Goal: Task Accomplishment & Management: Manage account settings

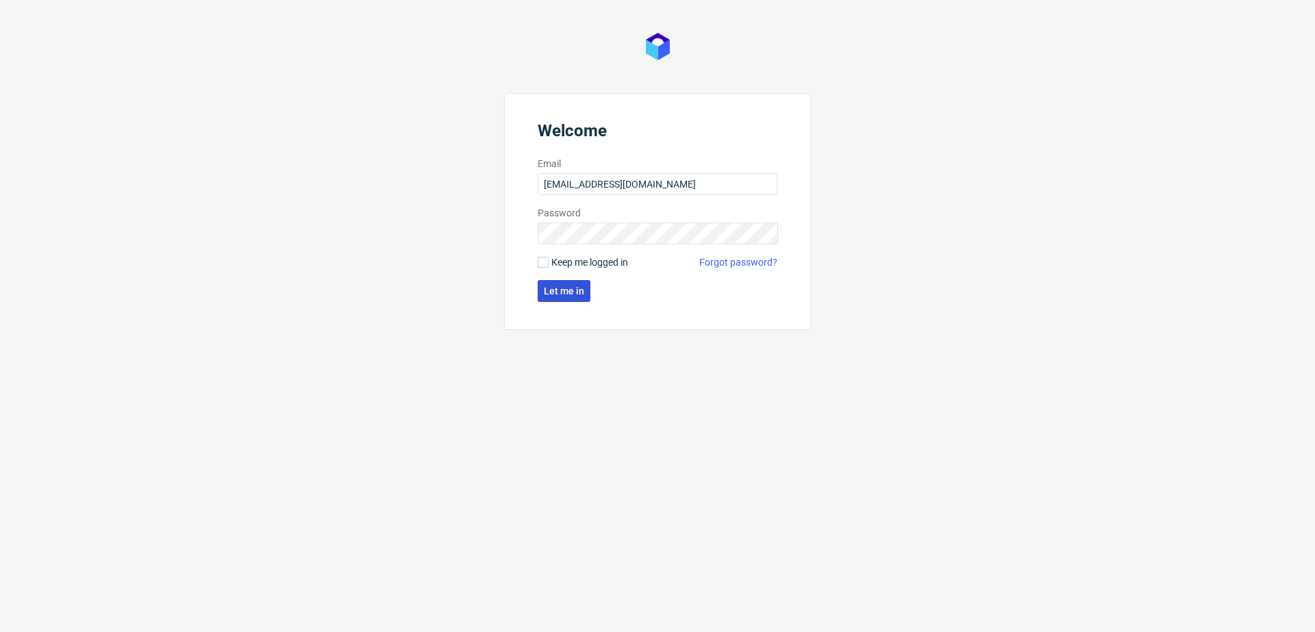
click at [564, 288] on span "Let me in" at bounding box center [564, 291] width 40 height 10
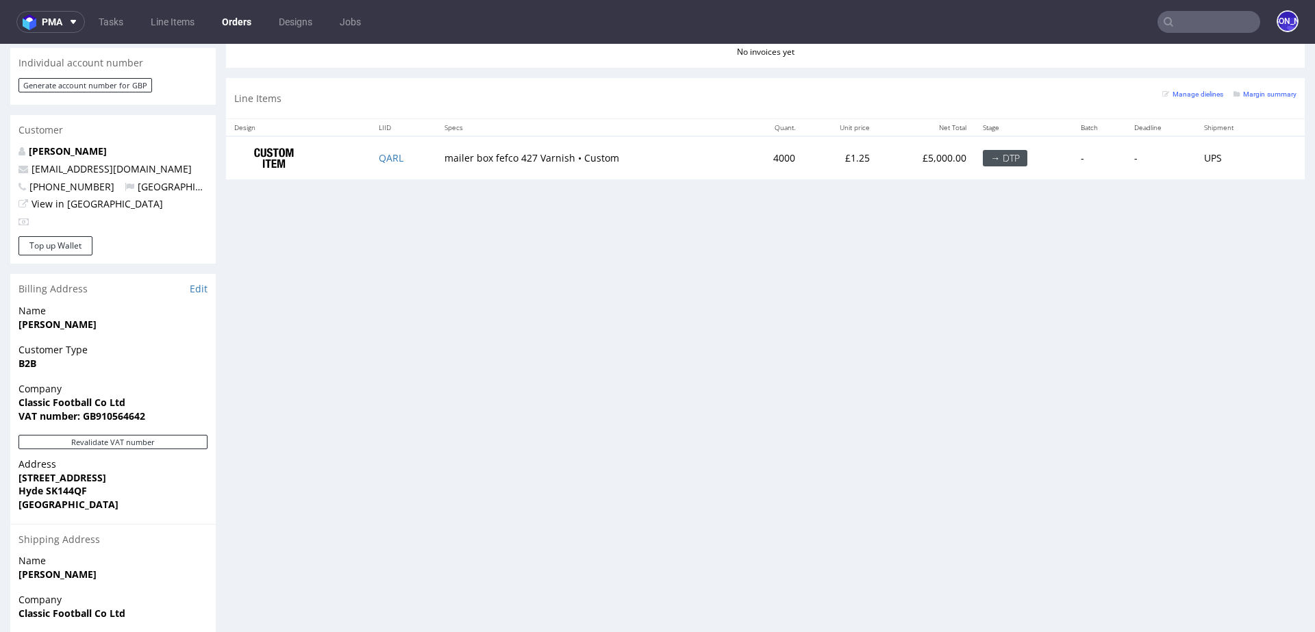
scroll to position [431, 0]
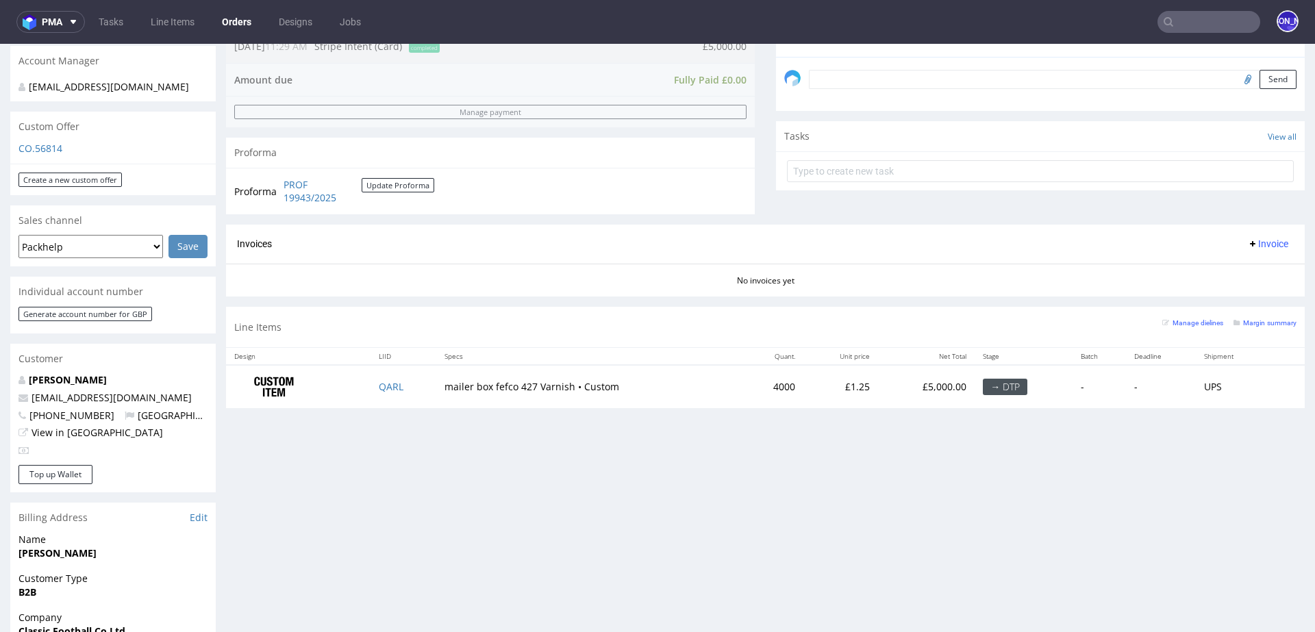
scroll to position [420, 0]
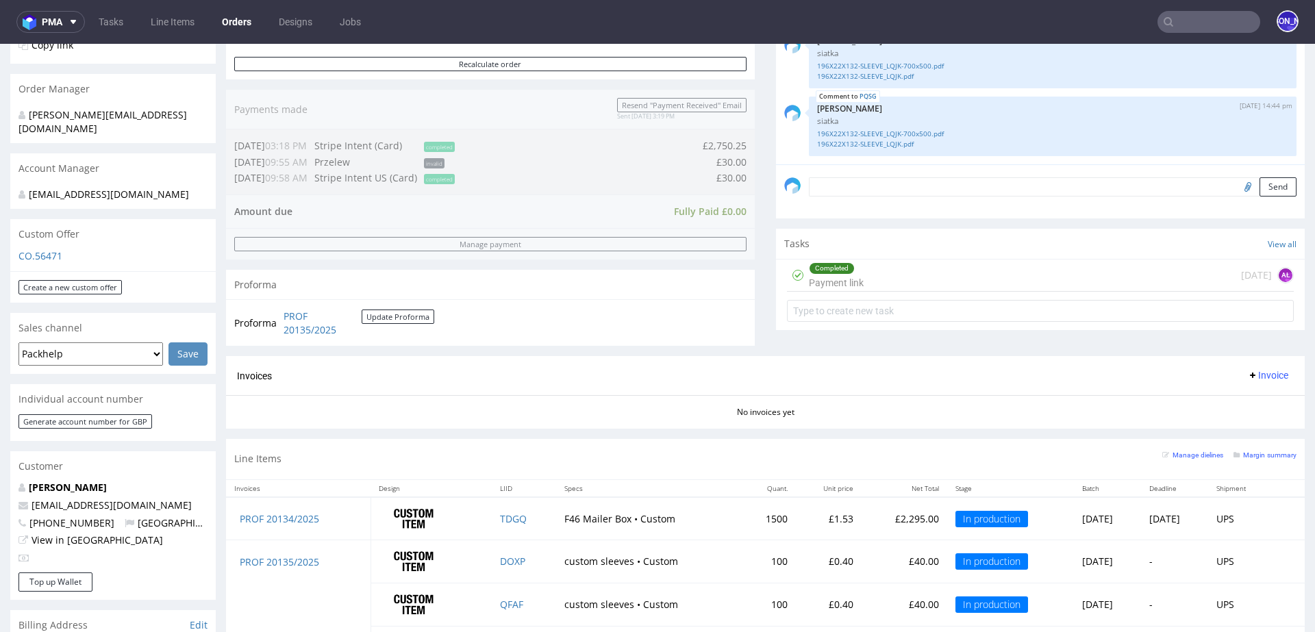
scroll to position [301, 0]
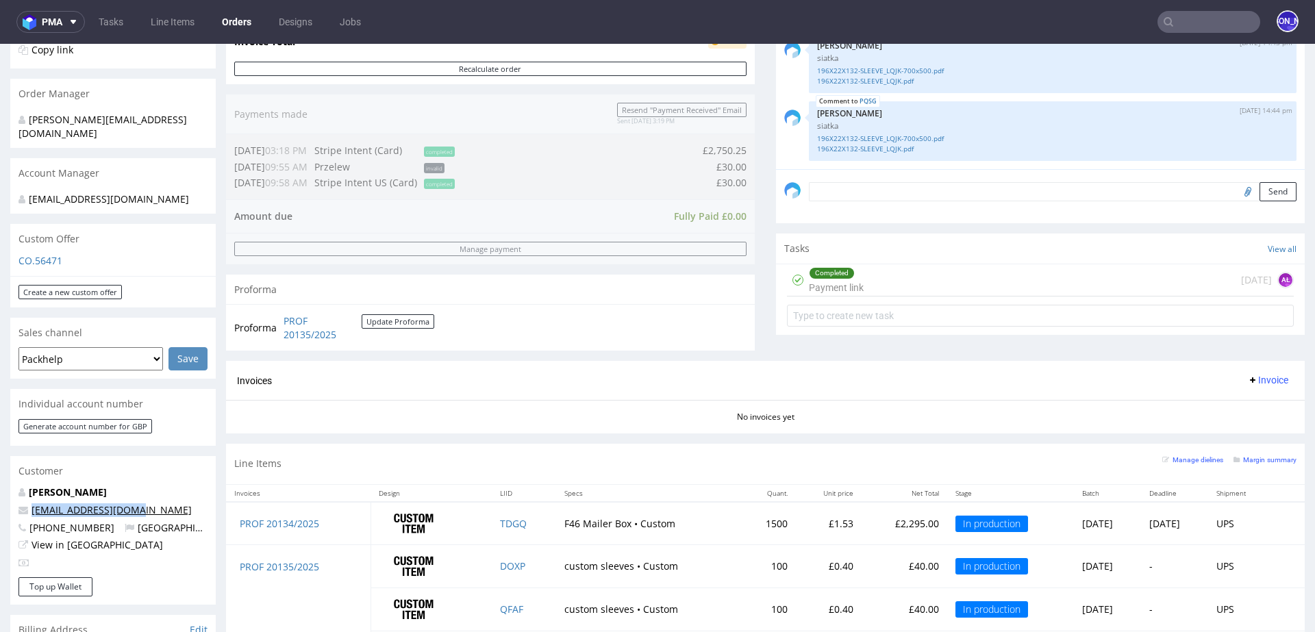
drag, startPoint x: 140, startPoint y: 497, endPoint x: 32, endPoint y: 492, distance: 108.3
click at [32, 503] on p "[EMAIL_ADDRESS][DOMAIN_NAME]" at bounding box center [112, 510] width 189 height 14
copy link "[EMAIL_ADDRESS][DOMAIN_NAME]"
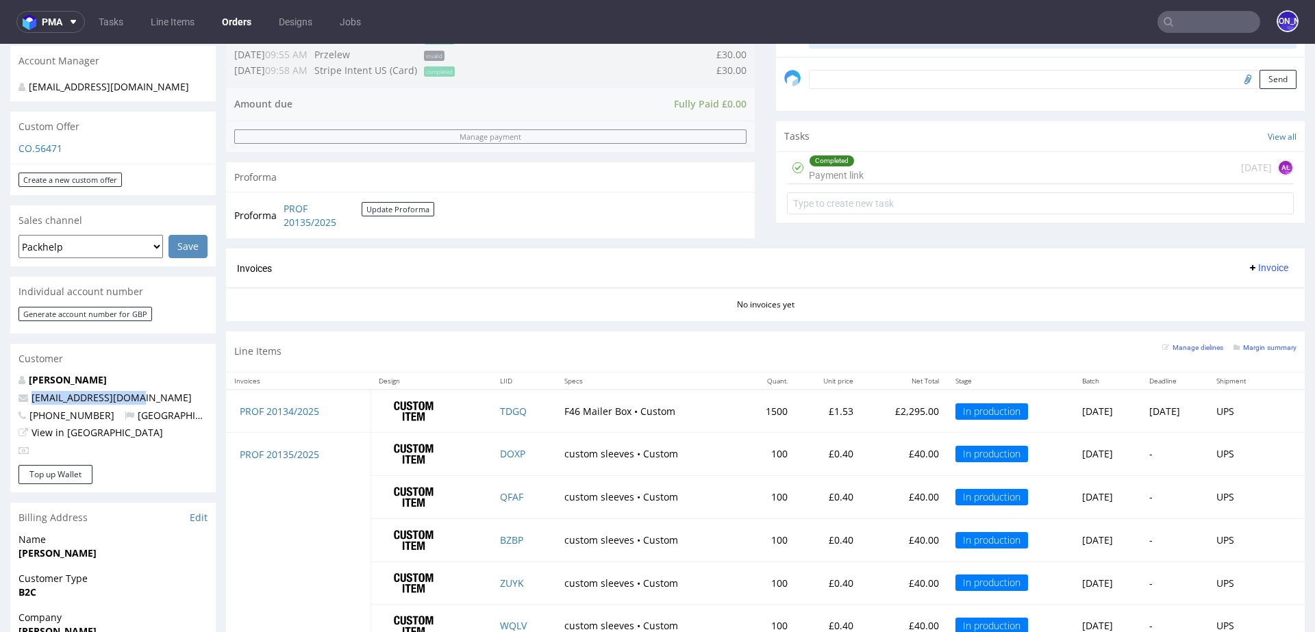
scroll to position [455, 0]
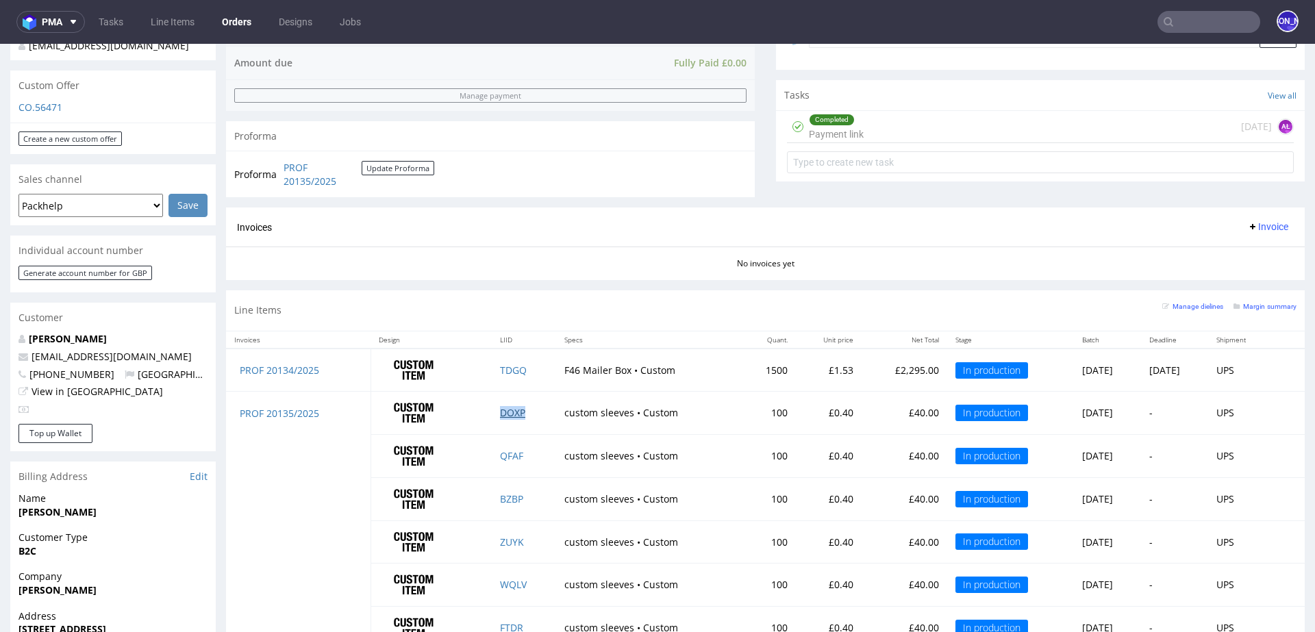
click at [500, 409] on link "DOXP" at bounding box center [512, 412] width 25 height 13
click at [500, 455] on link "QFAF" at bounding box center [511, 455] width 23 height 13
click at [500, 492] on link "BZBP" at bounding box center [511, 498] width 23 height 13
click at [500, 536] on link "ZUYK" at bounding box center [512, 542] width 24 height 13
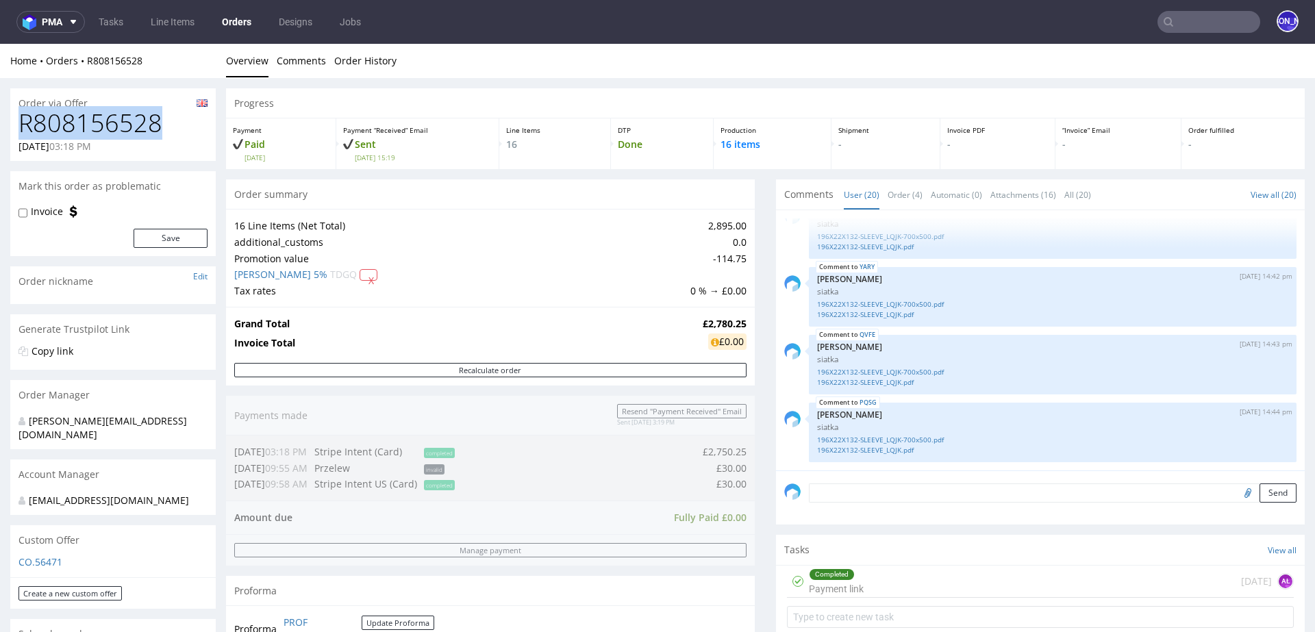
drag, startPoint x: 179, startPoint y: 126, endPoint x: 0, endPoint y: 125, distance: 178.7
copy h1 "R808156528"
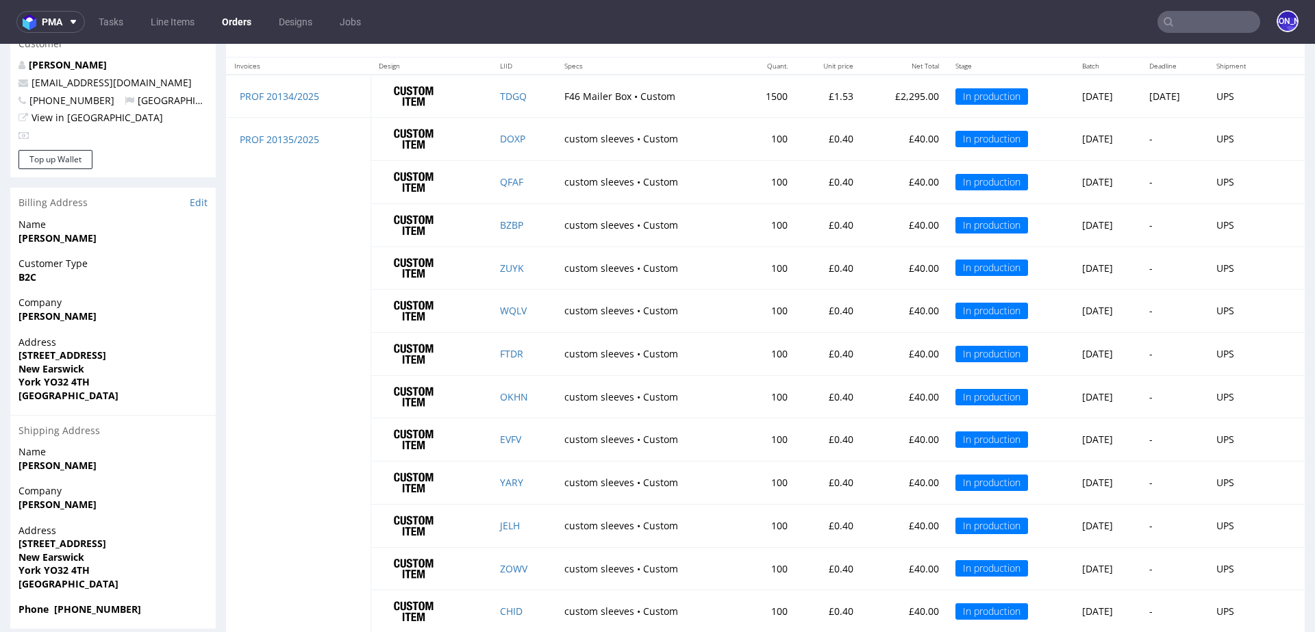
scroll to position [437, 0]
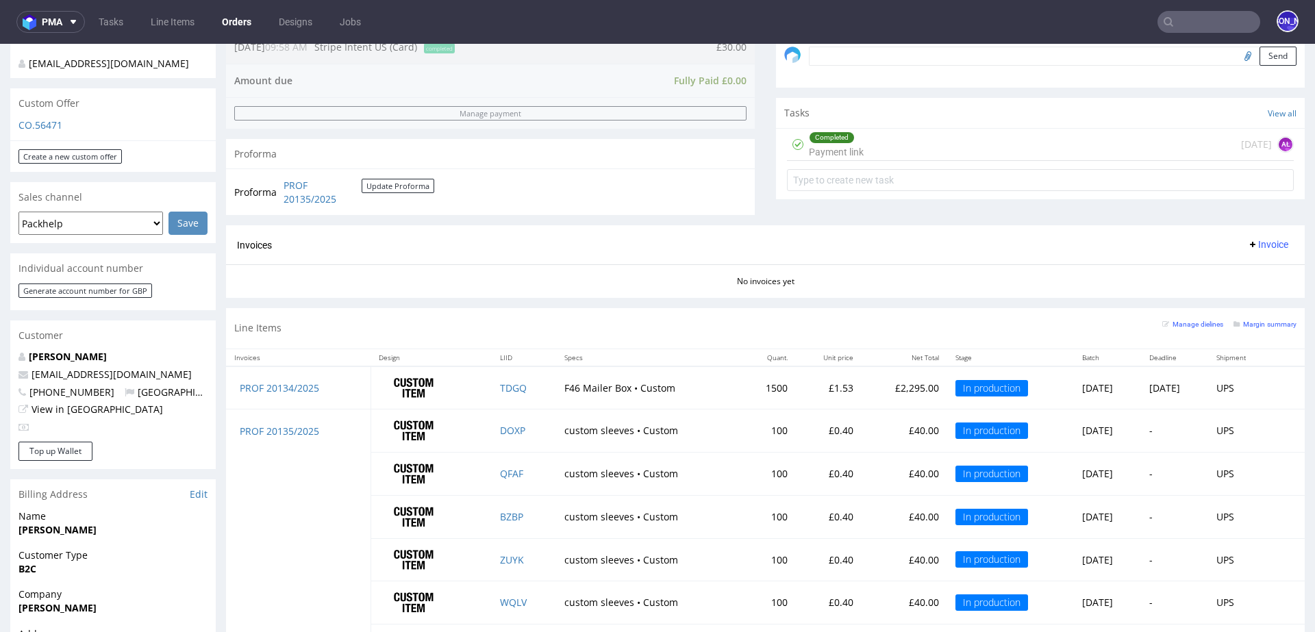
click at [495, 391] on td "TDGQ" at bounding box center [524, 387] width 64 height 43
click at [495, 379] on td "TDGQ" at bounding box center [524, 387] width 64 height 43
click at [500, 388] on link "TDGQ" at bounding box center [513, 387] width 27 height 13
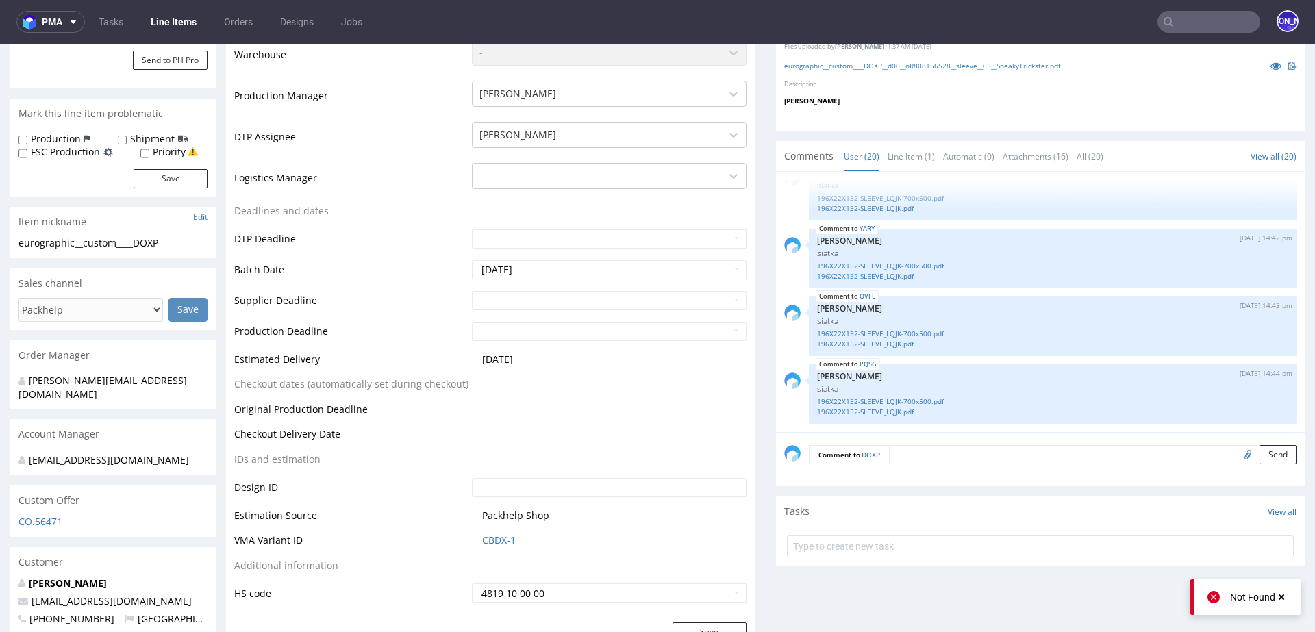
scroll to position [333, 0]
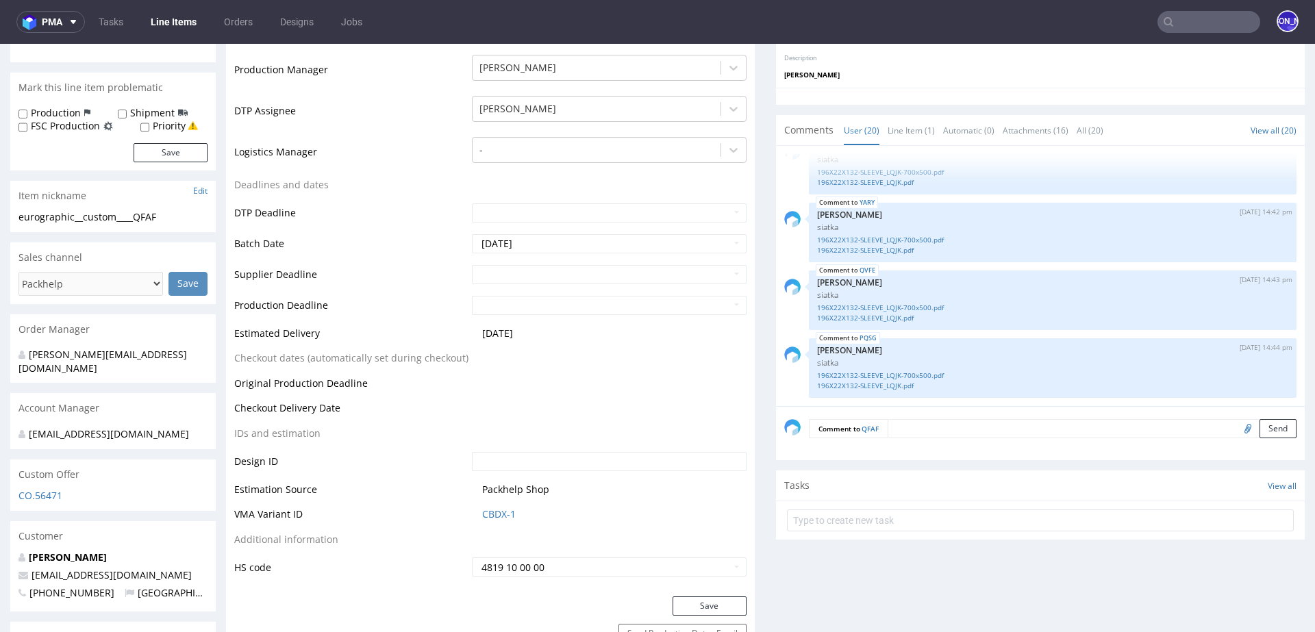
scroll to position [374, 0]
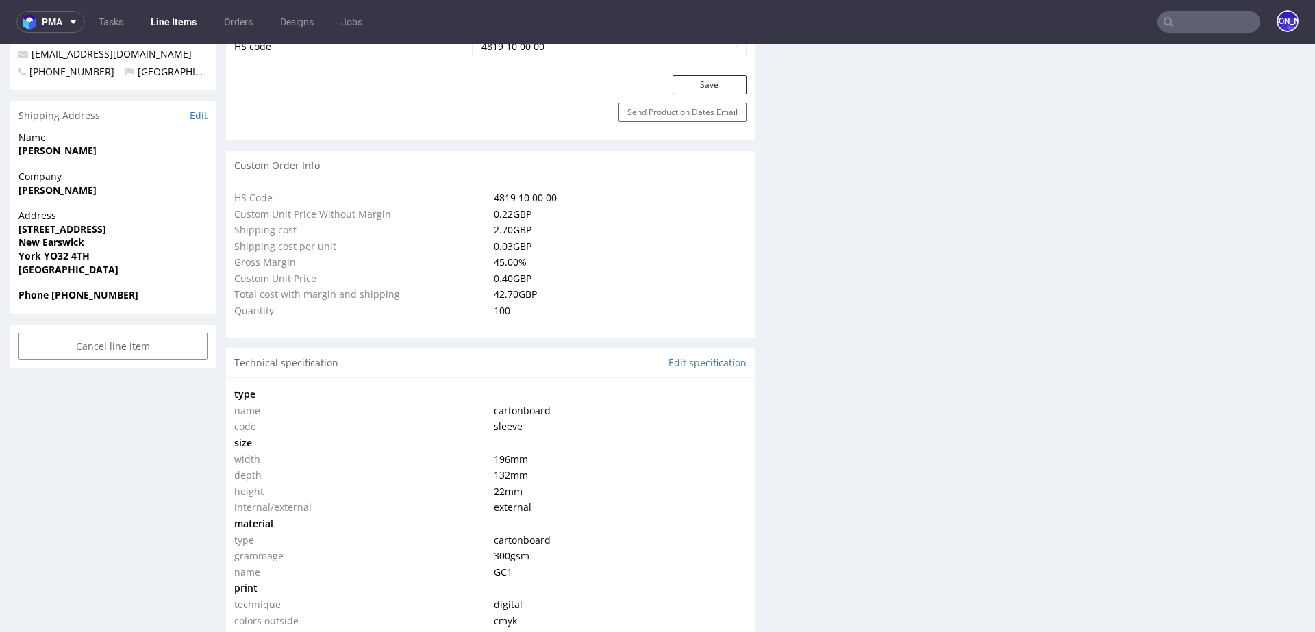
scroll to position [507, 0]
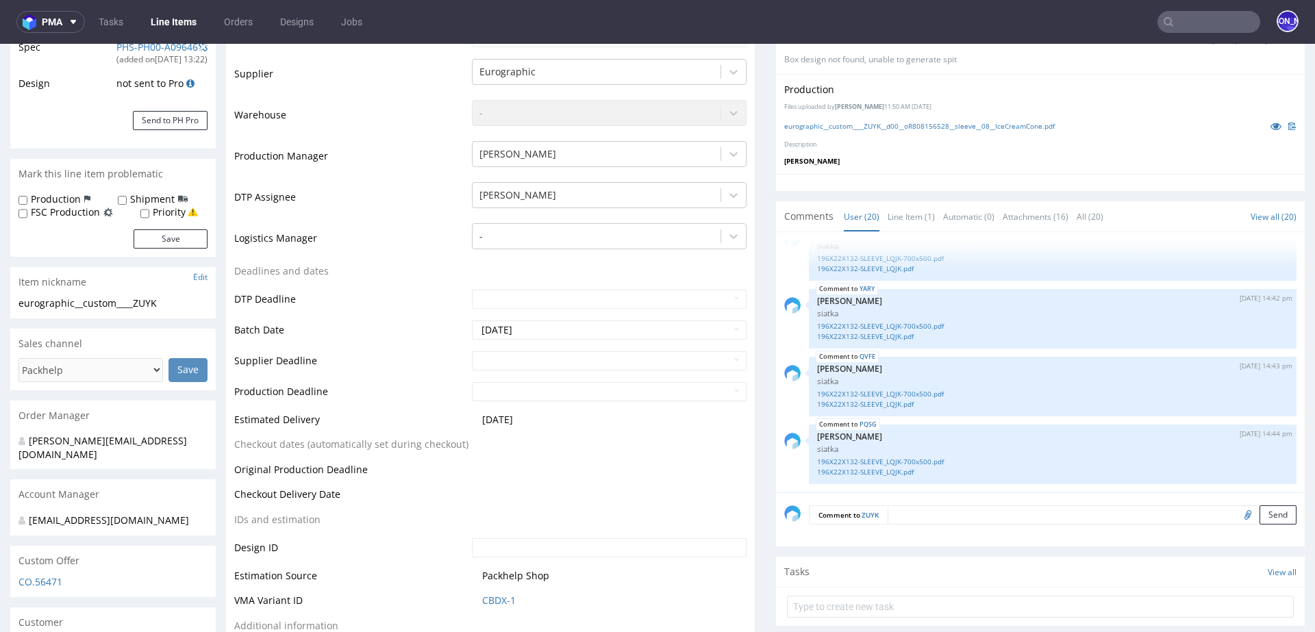
scroll to position [278, 0]
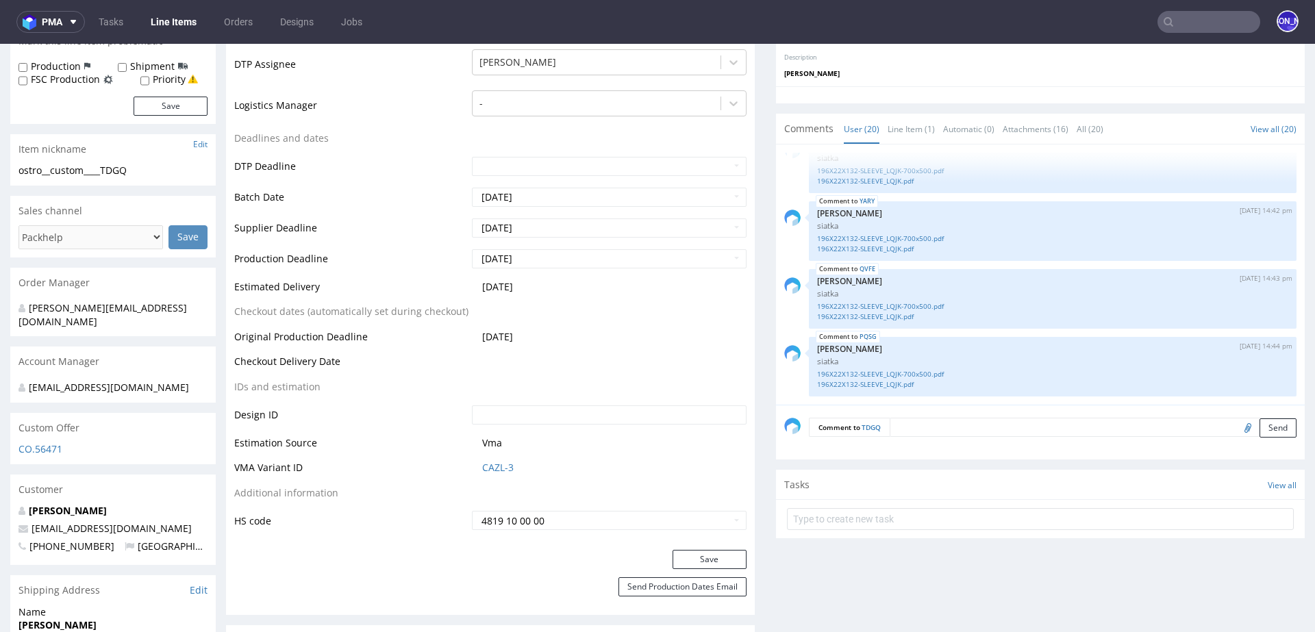
scroll to position [405, 0]
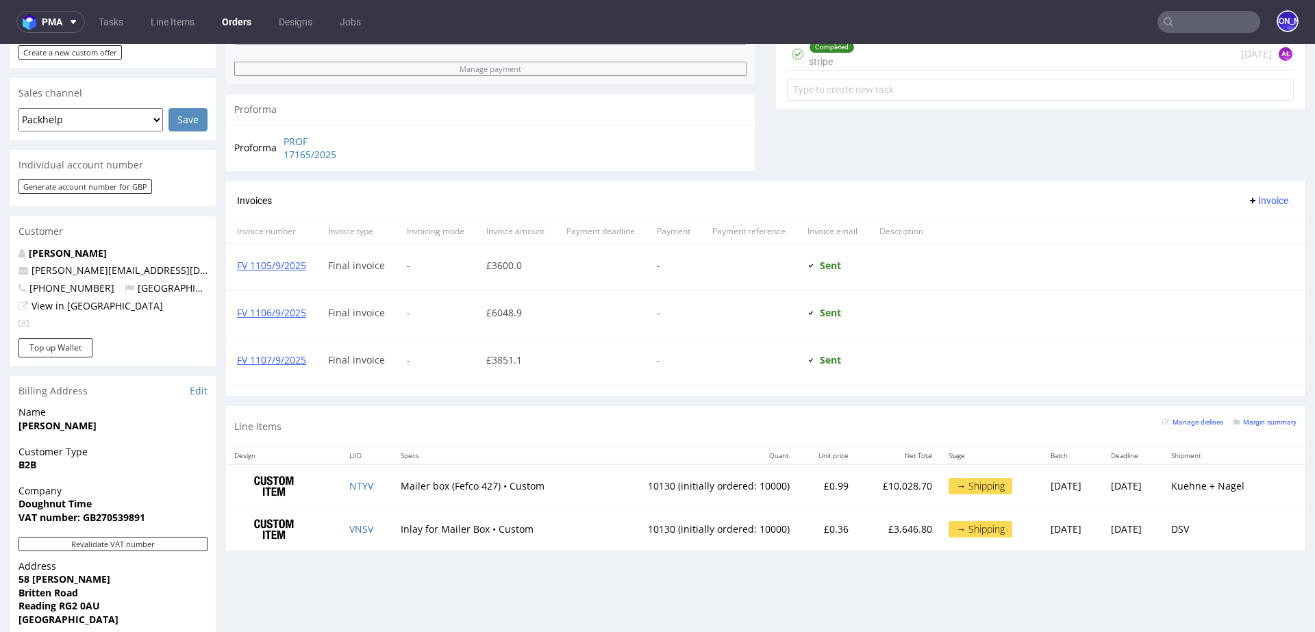
scroll to position [534, 0]
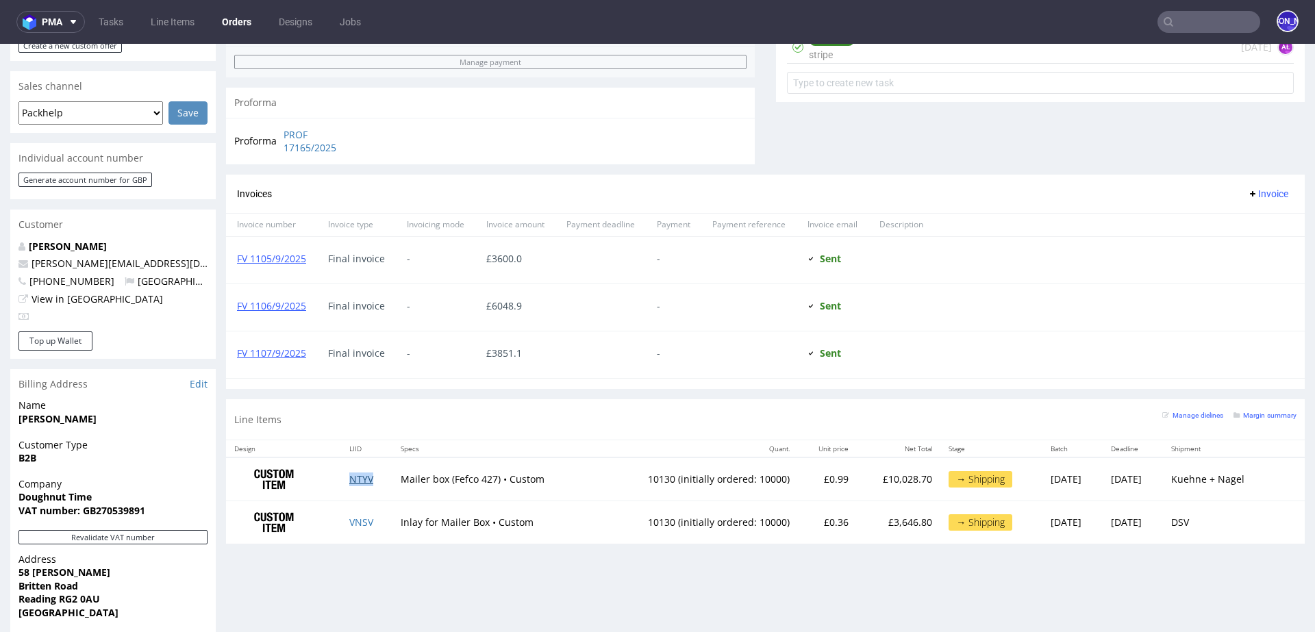
click at [362, 474] on link "NTYV" at bounding box center [361, 479] width 24 height 13
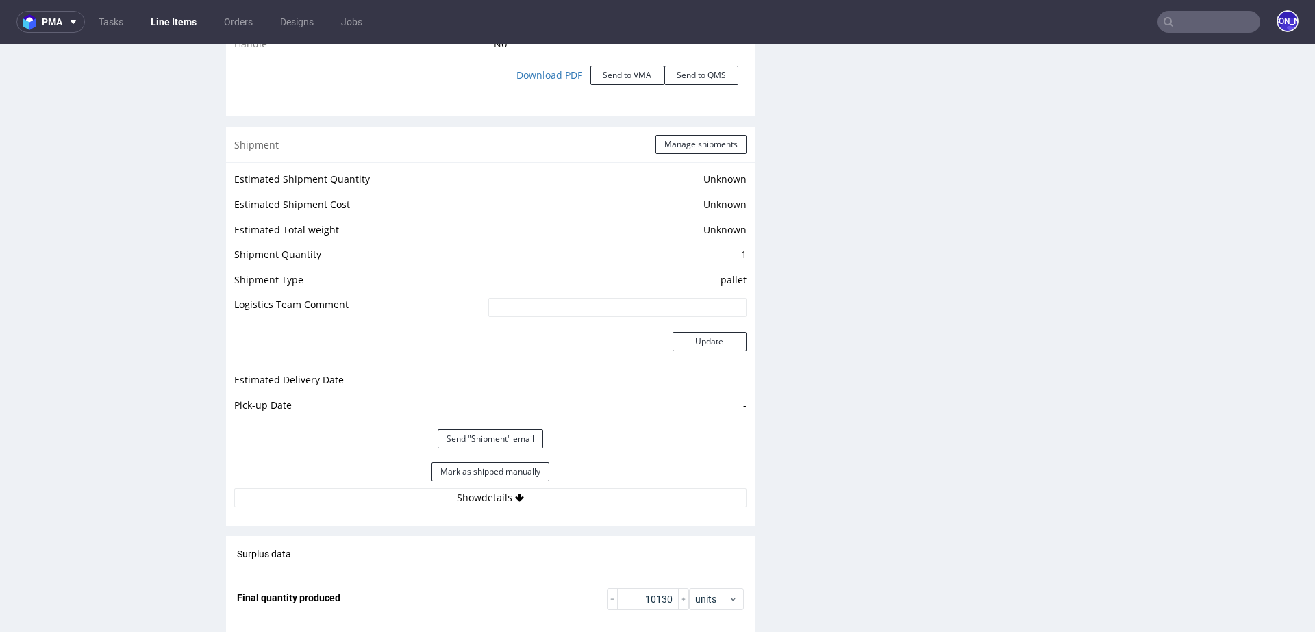
scroll to position [2458, 0]
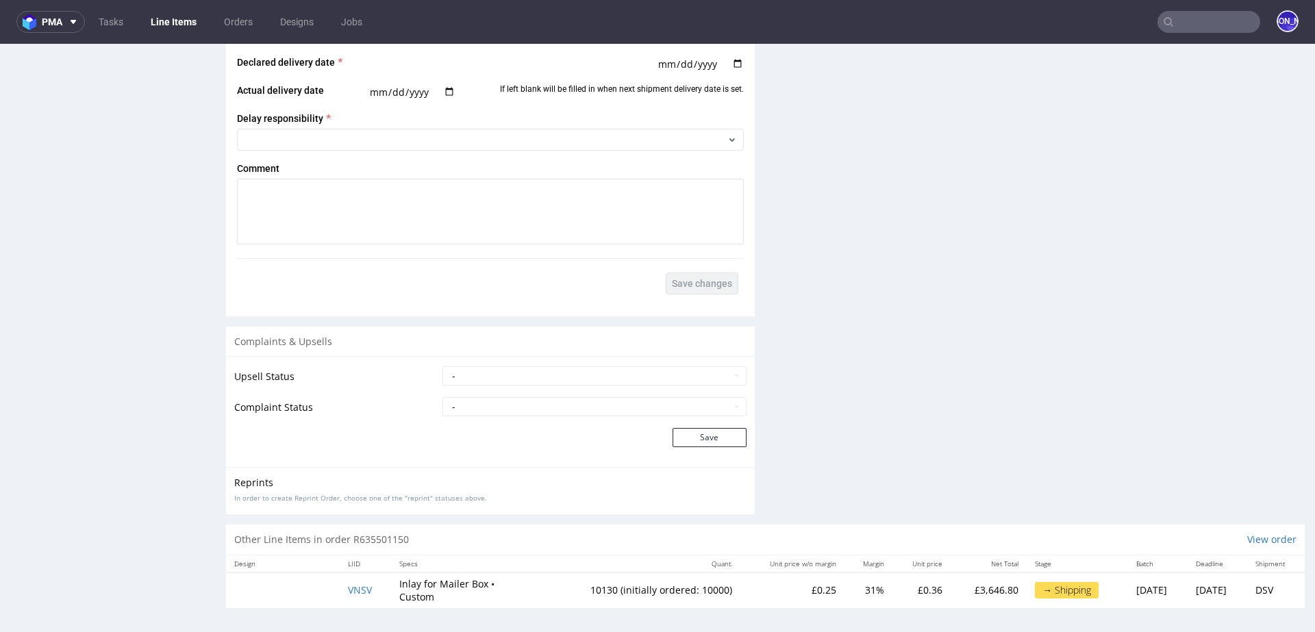
click at [359, 592] on td "VNSV" at bounding box center [365, 591] width 51 height 36
click at [353, 590] on span "VNSV" at bounding box center [360, 589] width 24 height 13
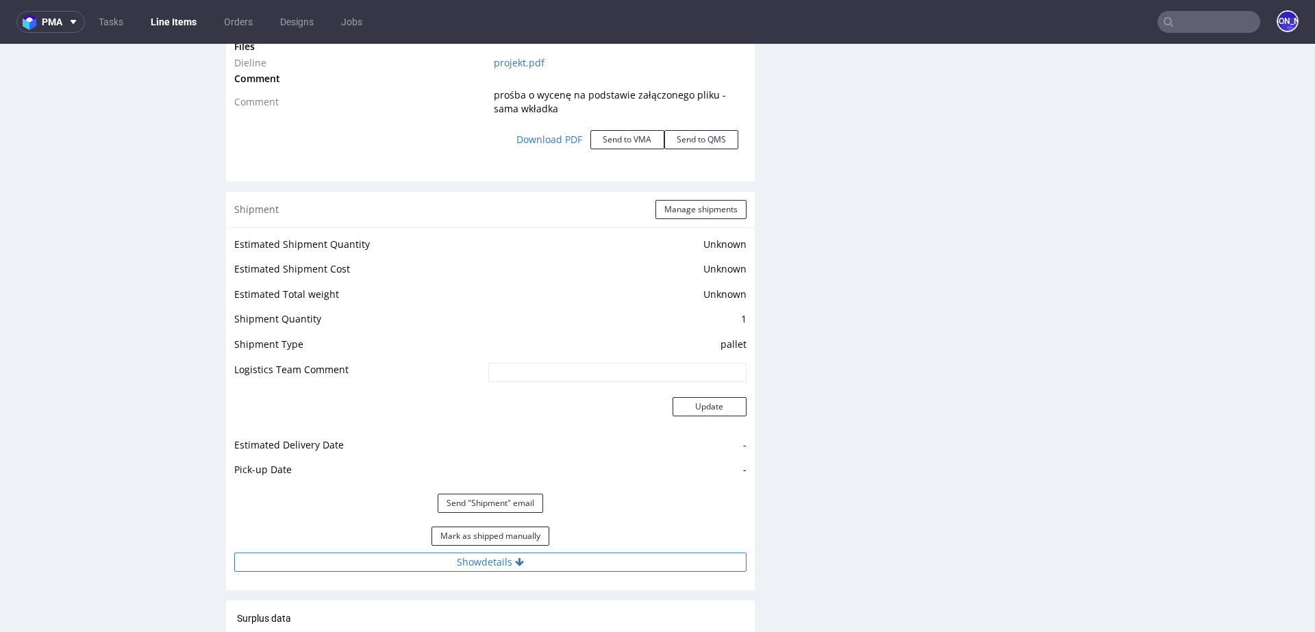
click at [501, 561] on button "Show details" at bounding box center [490, 562] width 512 height 19
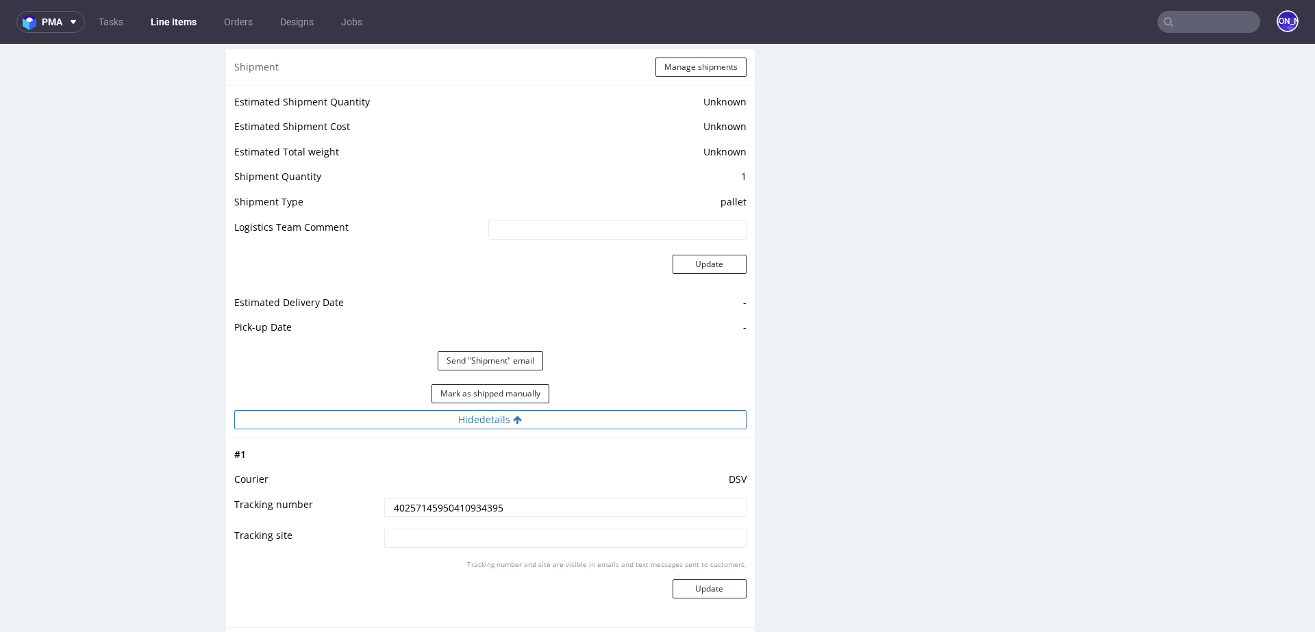
scroll to position [1808, 0]
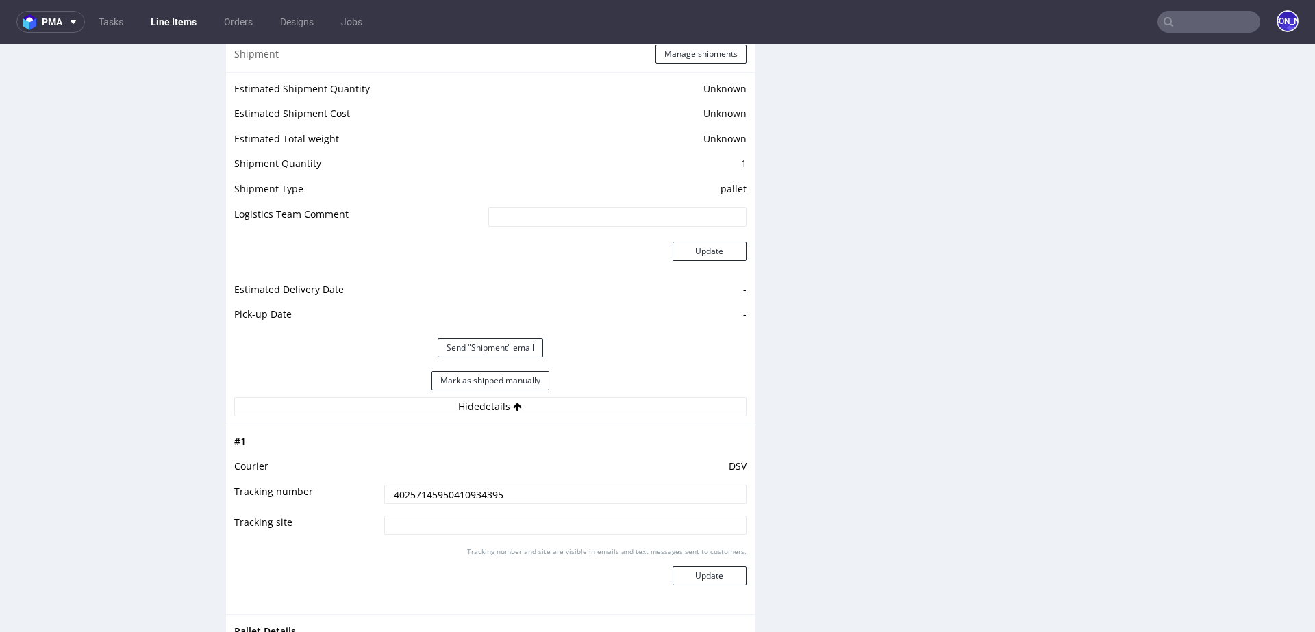
click at [449, 486] on input "40257145950410934395" at bounding box center [565, 494] width 362 height 19
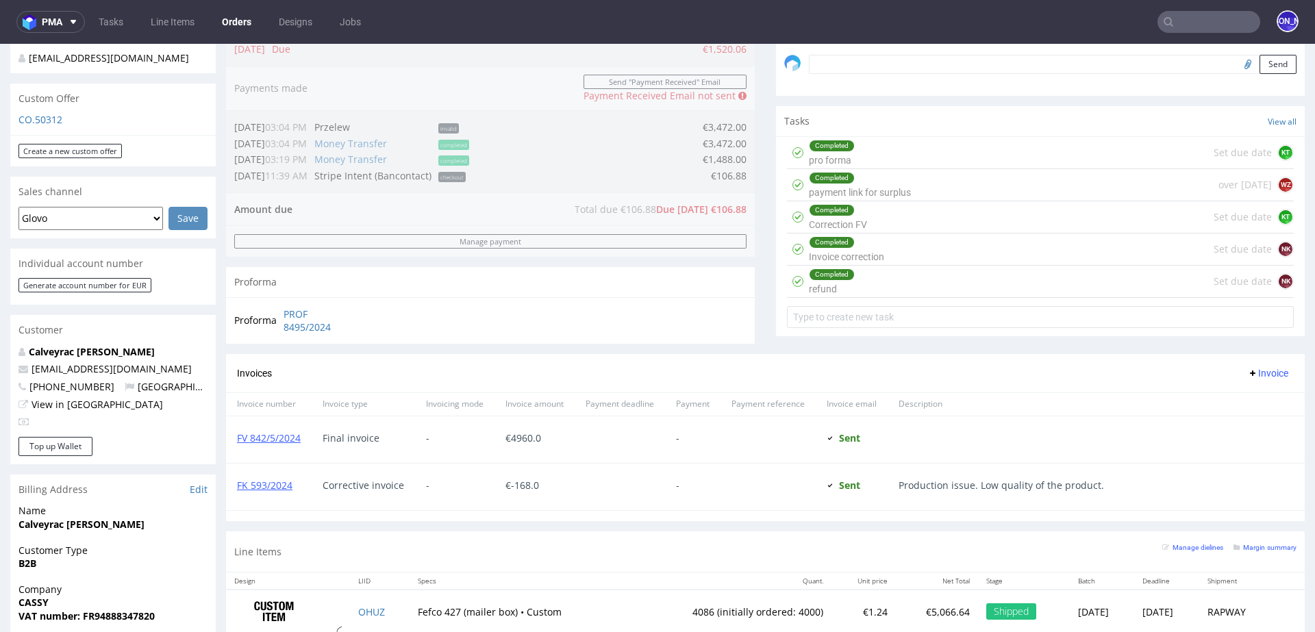
scroll to position [738, 0]
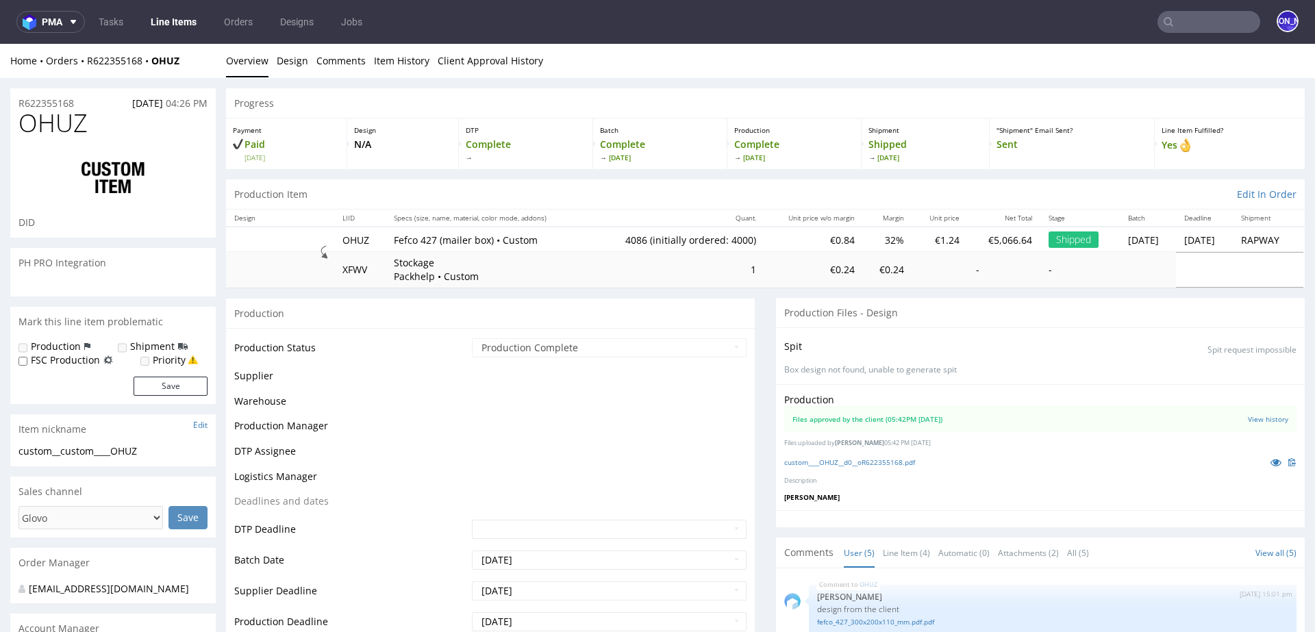
scroll to position [15, 0]
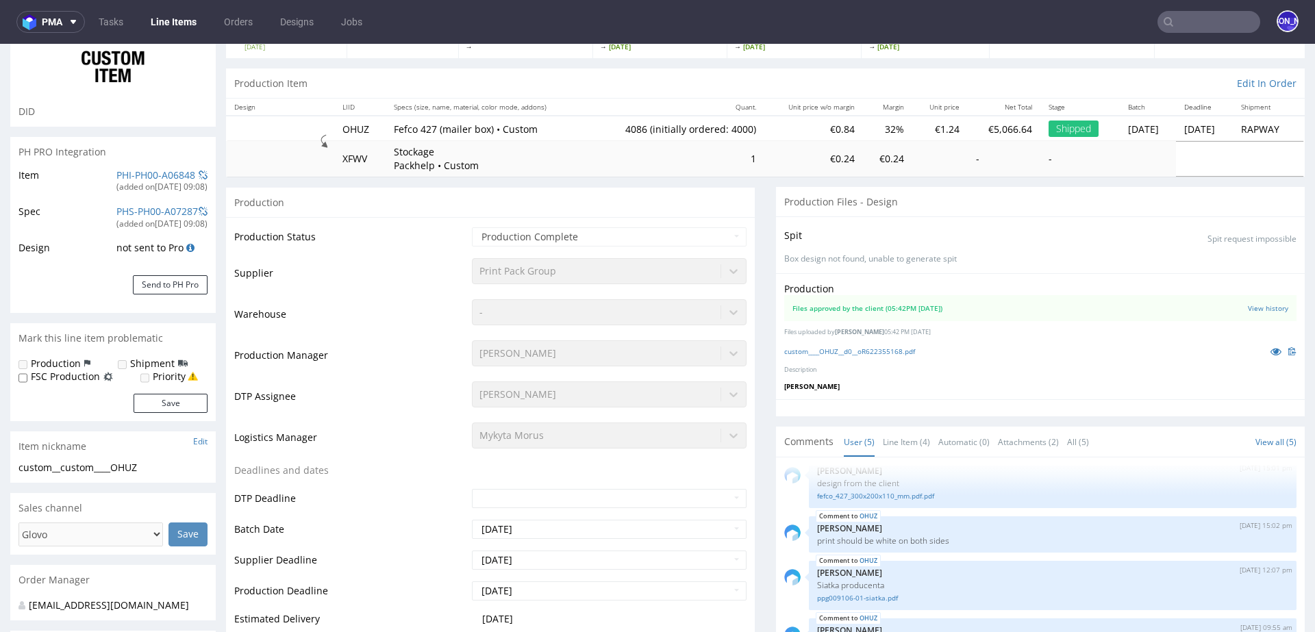
select select "in_progress"
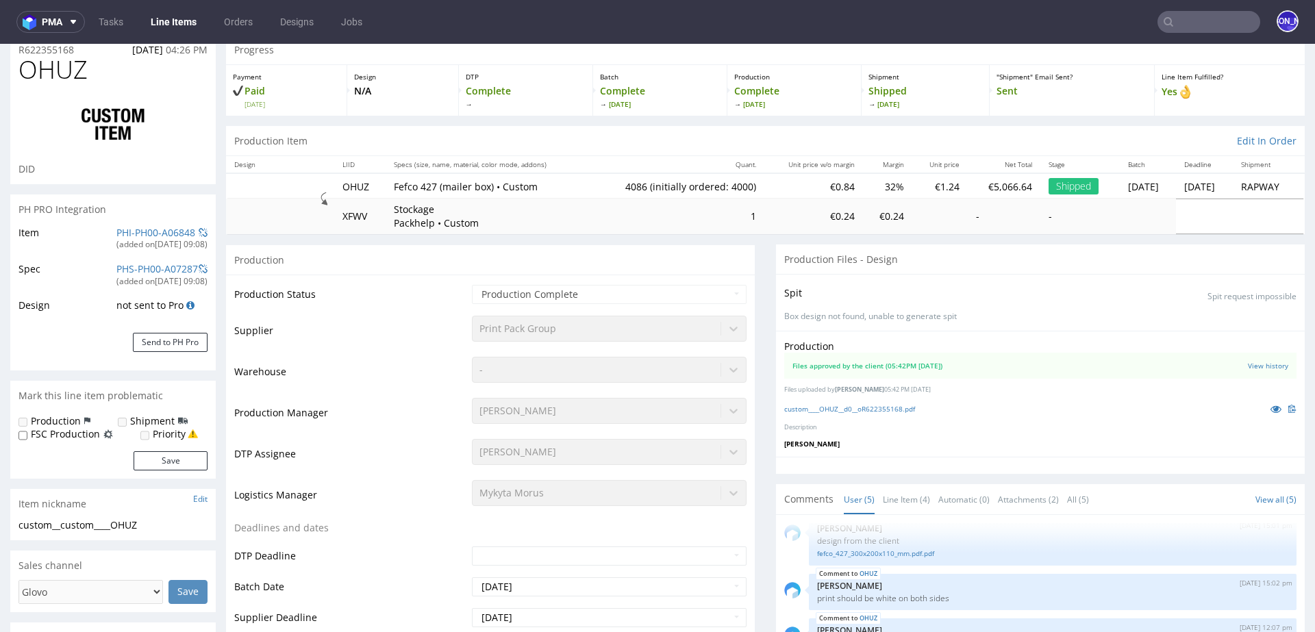
scroll to position [0, 0]
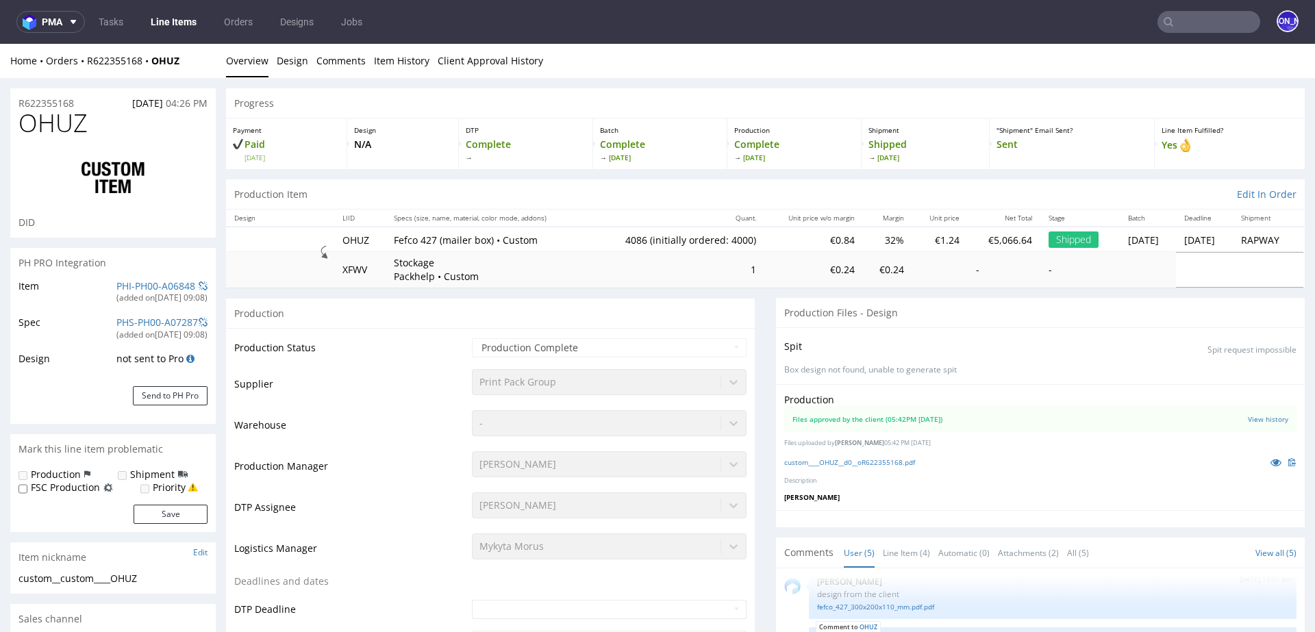
click at [1182, 35] on nav "pma Tasks Line Items Orders Designs Jobs JO" at bounding box center [657, 22] width 1315 height 44
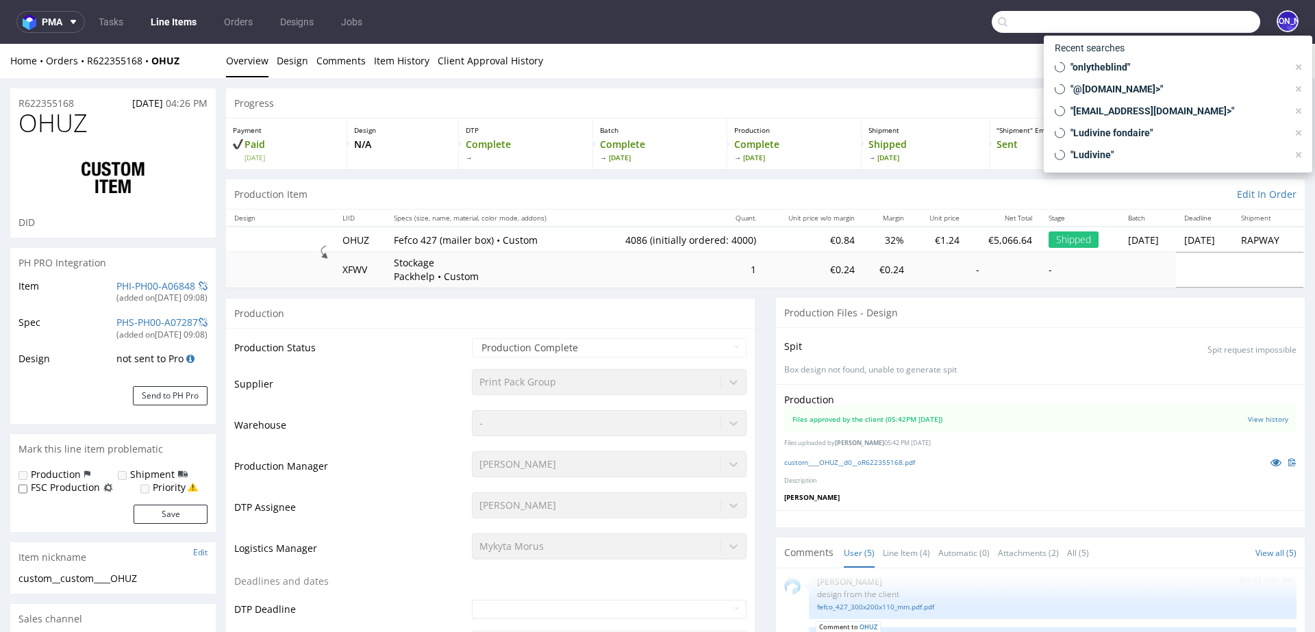
click at [1181, 28] on input "text" at bounding box center [1126, 22] width 268 height 22
paste input "[EMAIL_ADDRESS][DOMAIN_NAME]"
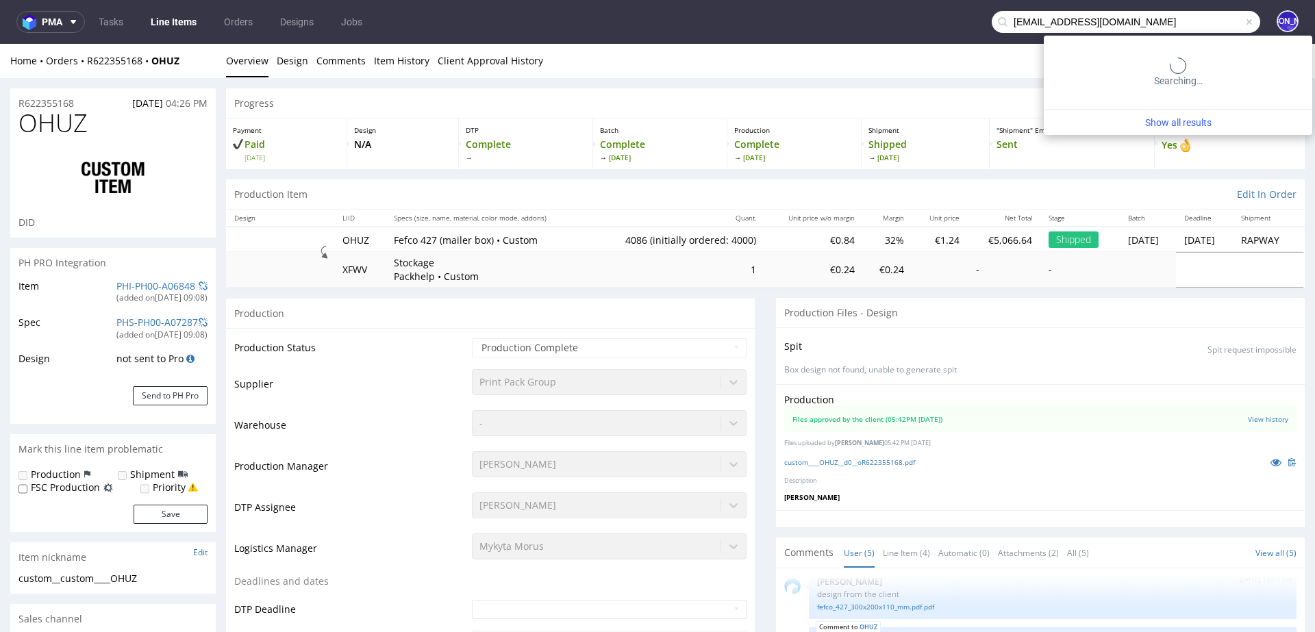
type input "[EMAIL_ADDRESS][DOMAIN_NAME]"
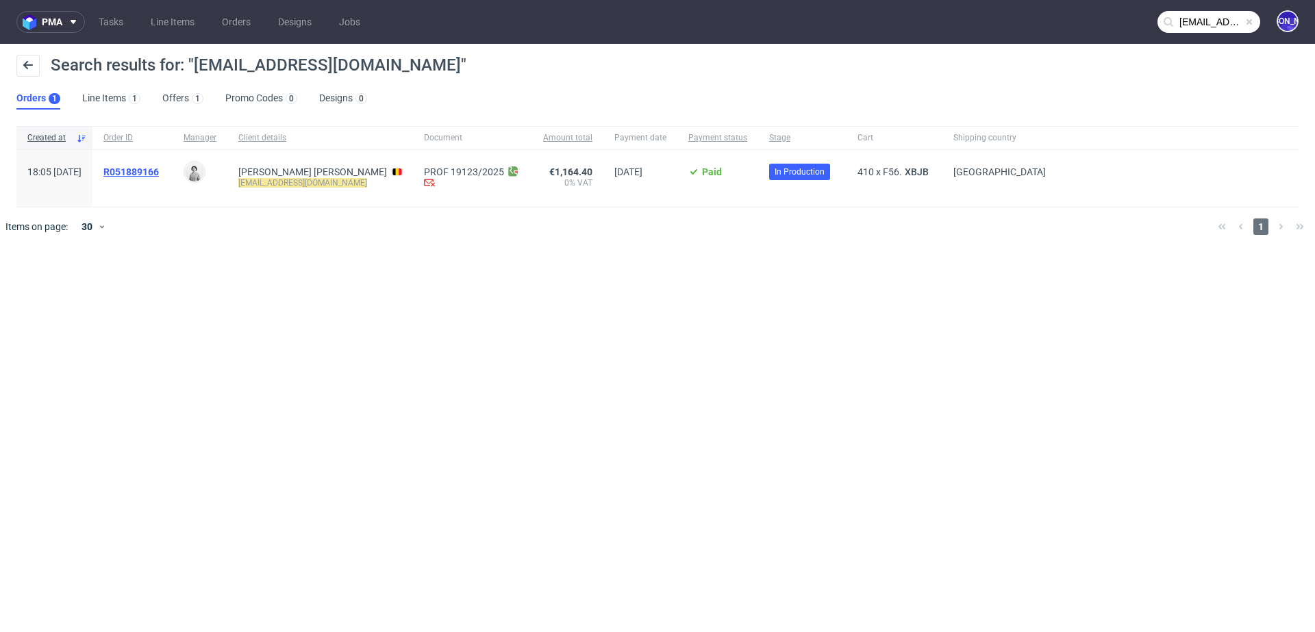
click at [159, 170] on span "R051889166" at bounding box center [130, 171] width 55 height 11
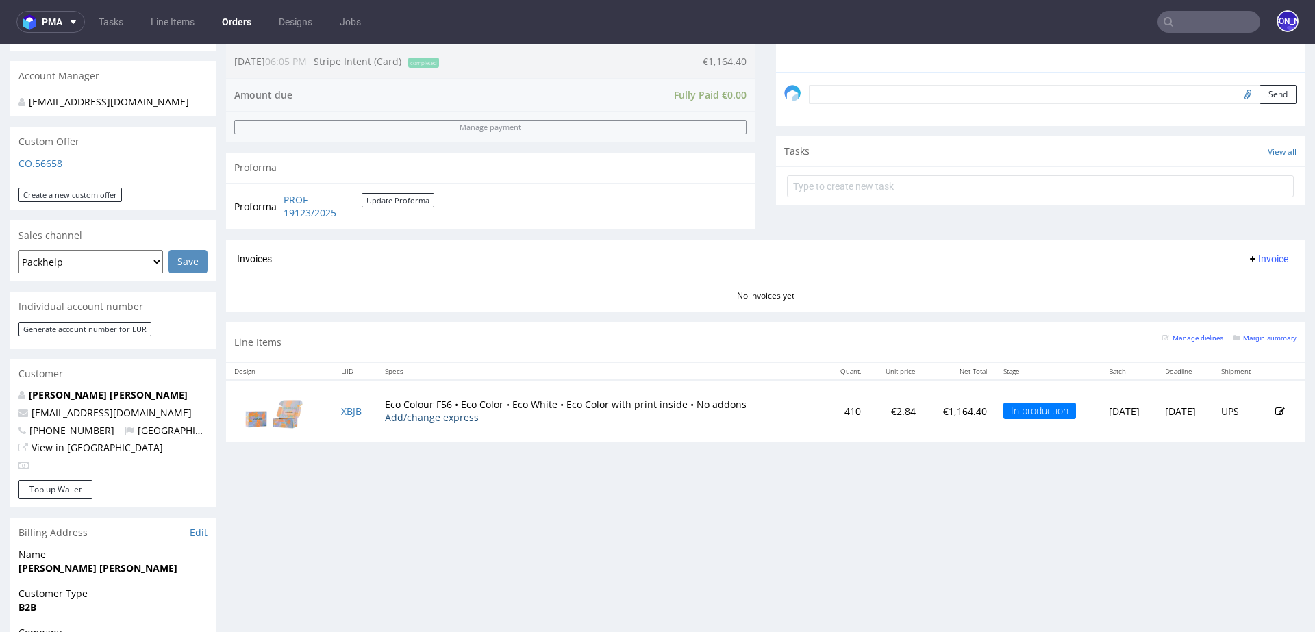
scroll to position [416, 0]
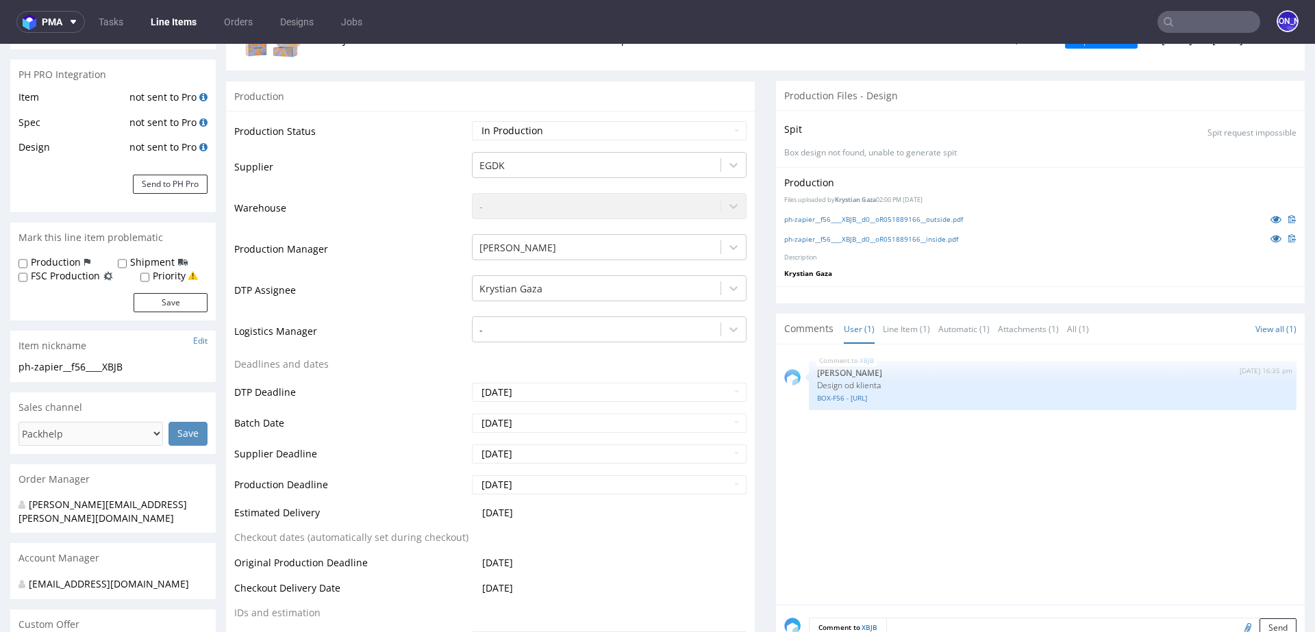
scroll to position [222, 0]
